Goal: Task Accomplishment & Management: Complete application form

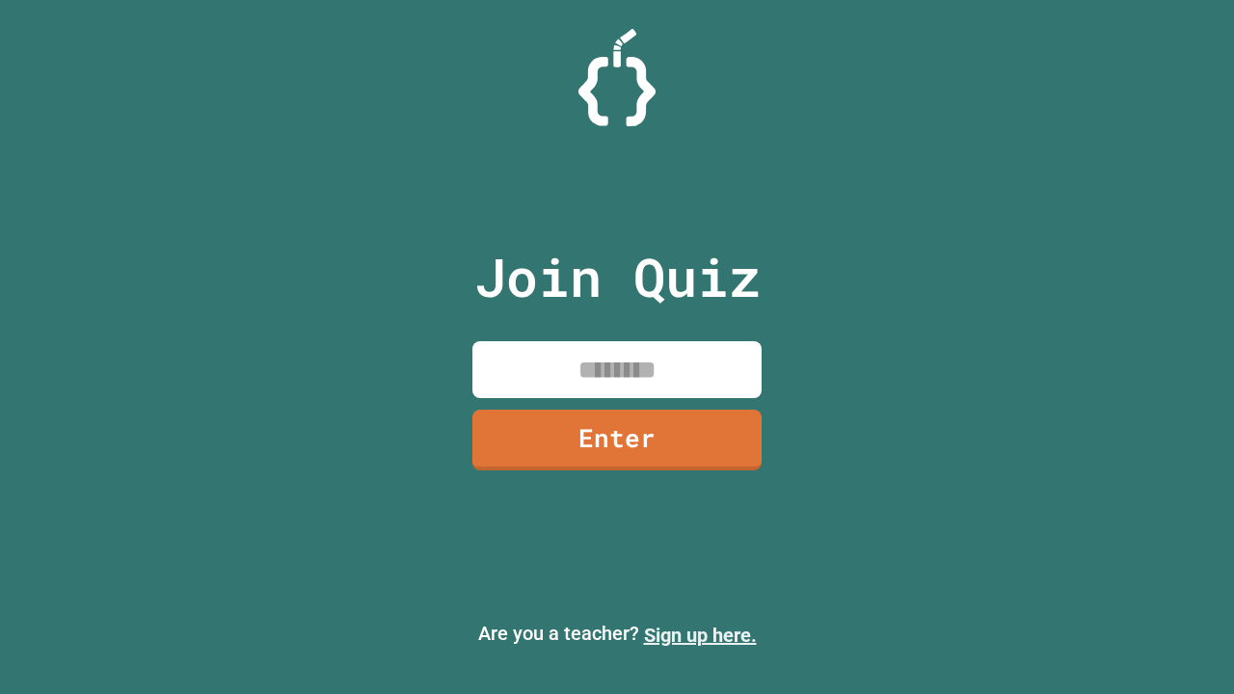
click at [700, 635] on link "Sign up here." at bounding box center [700, 635] width 113 height 23
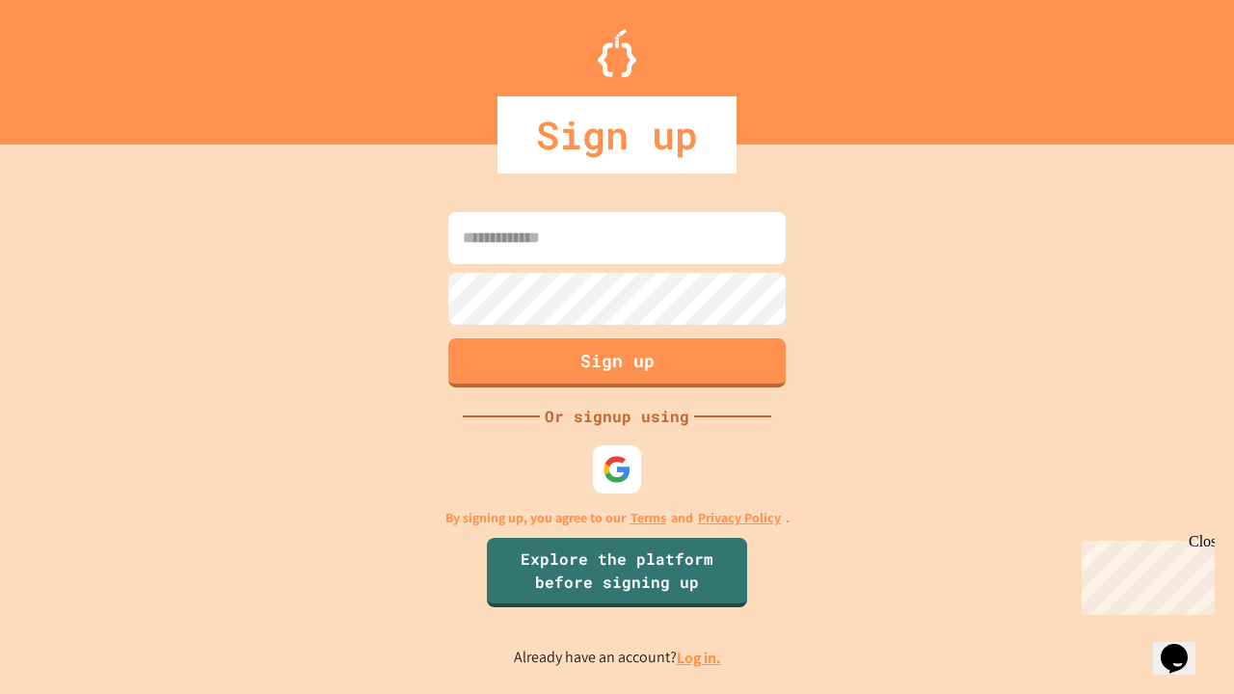
click at [700, 657] on link "Log in." at bounding box center [699, 658] width 44 height 20
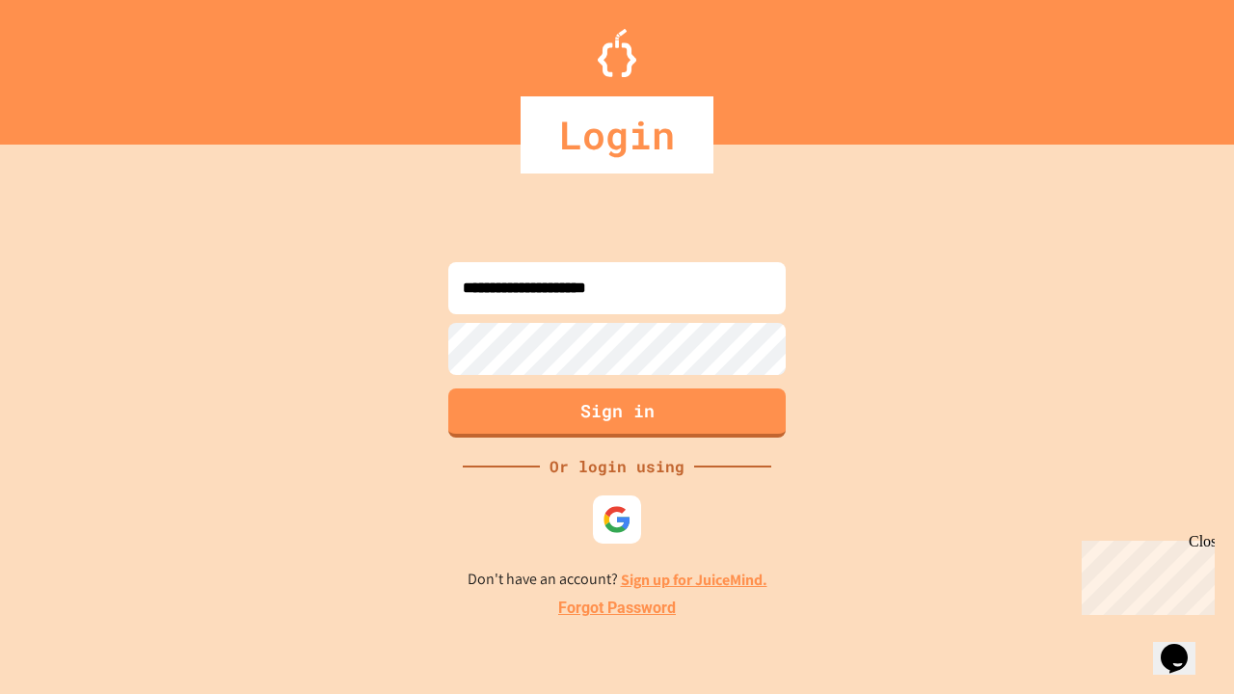
type input "**********"
